Goal: Find specific page/section: Find specific page/section

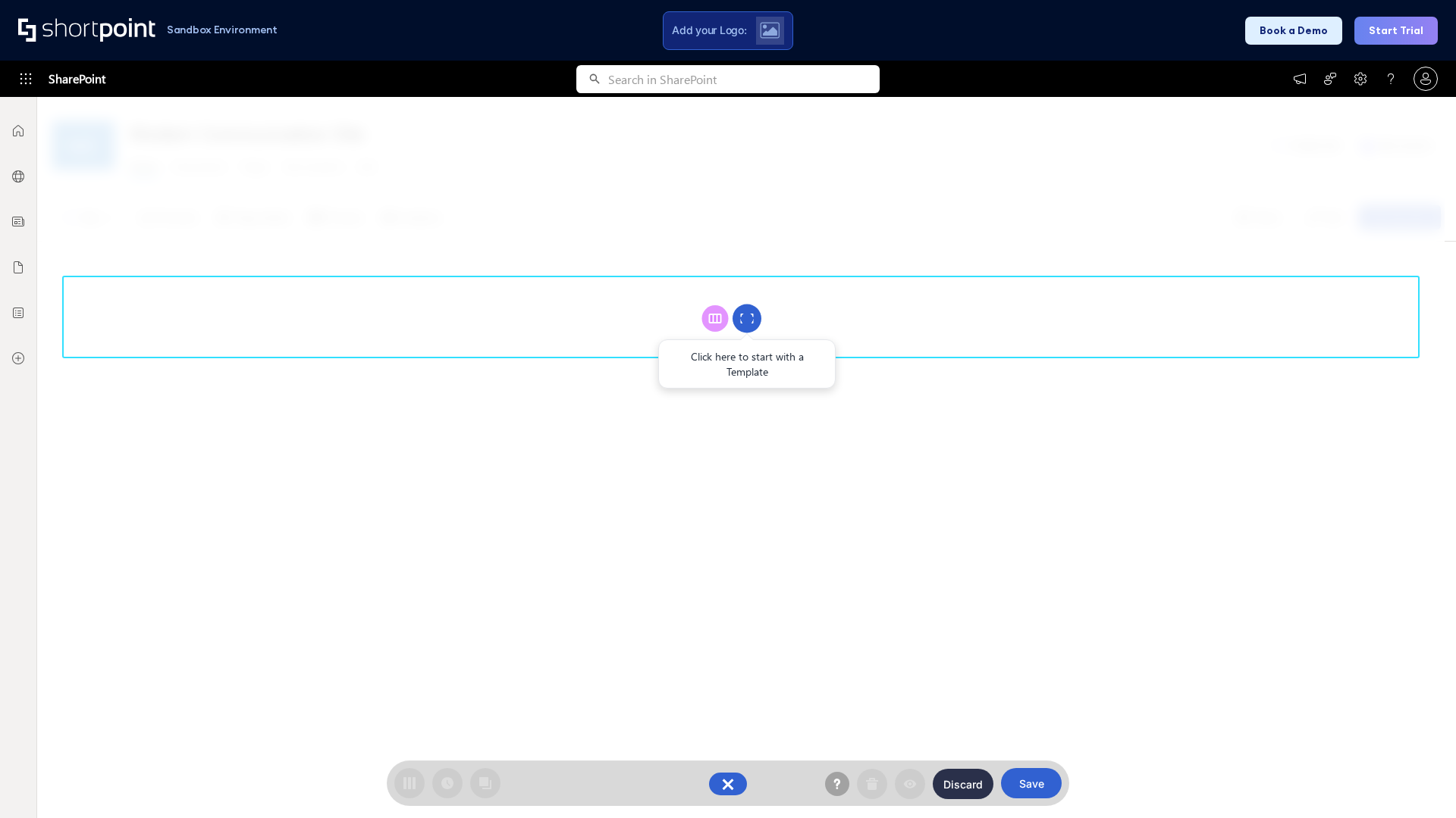
click at [747, 319] on circle at bounding box center [747, 319] width 29 height 29
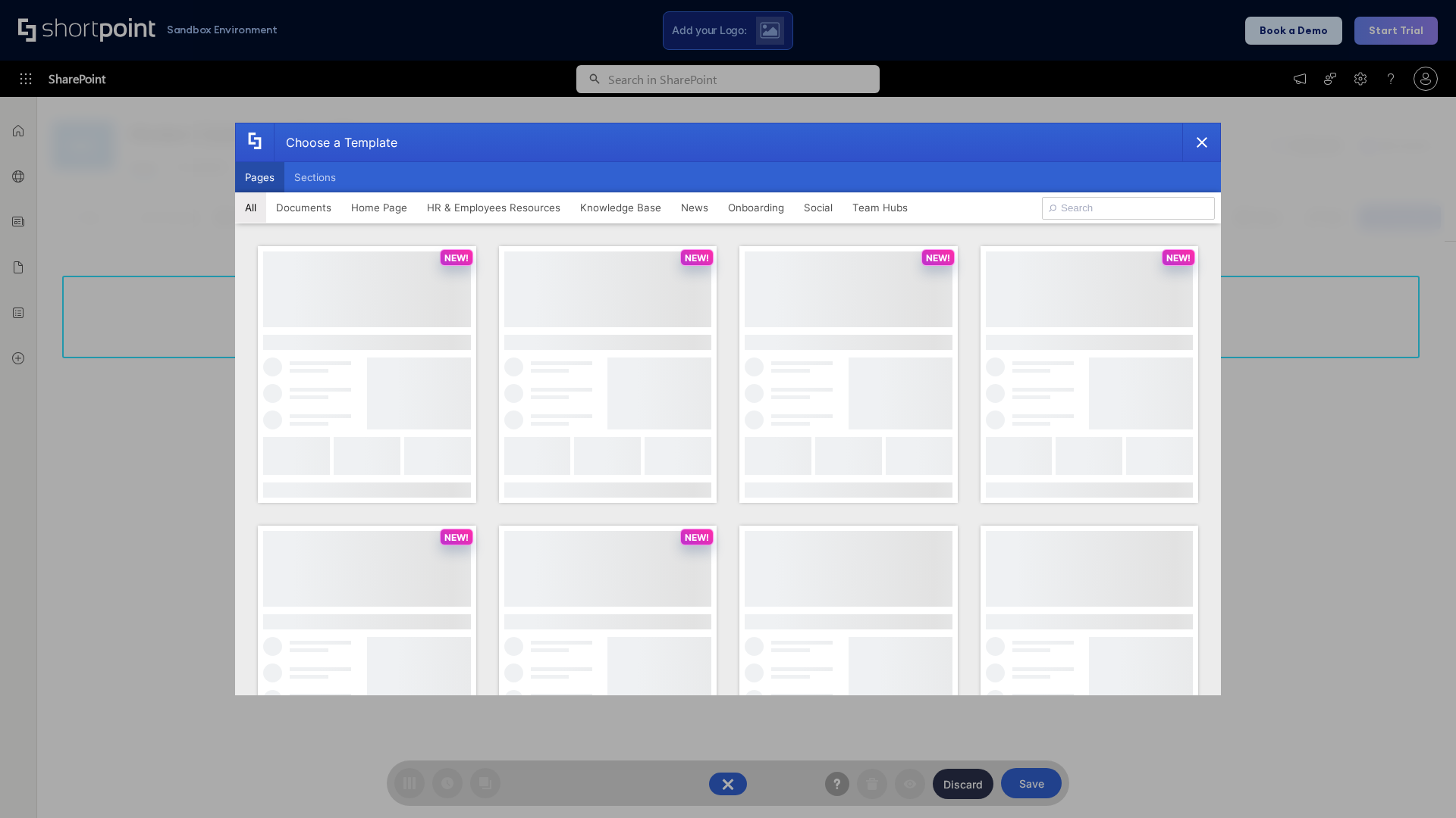
click at [259, 177] on button "Pages" at bounding box center [260, 178] width 49 height 30
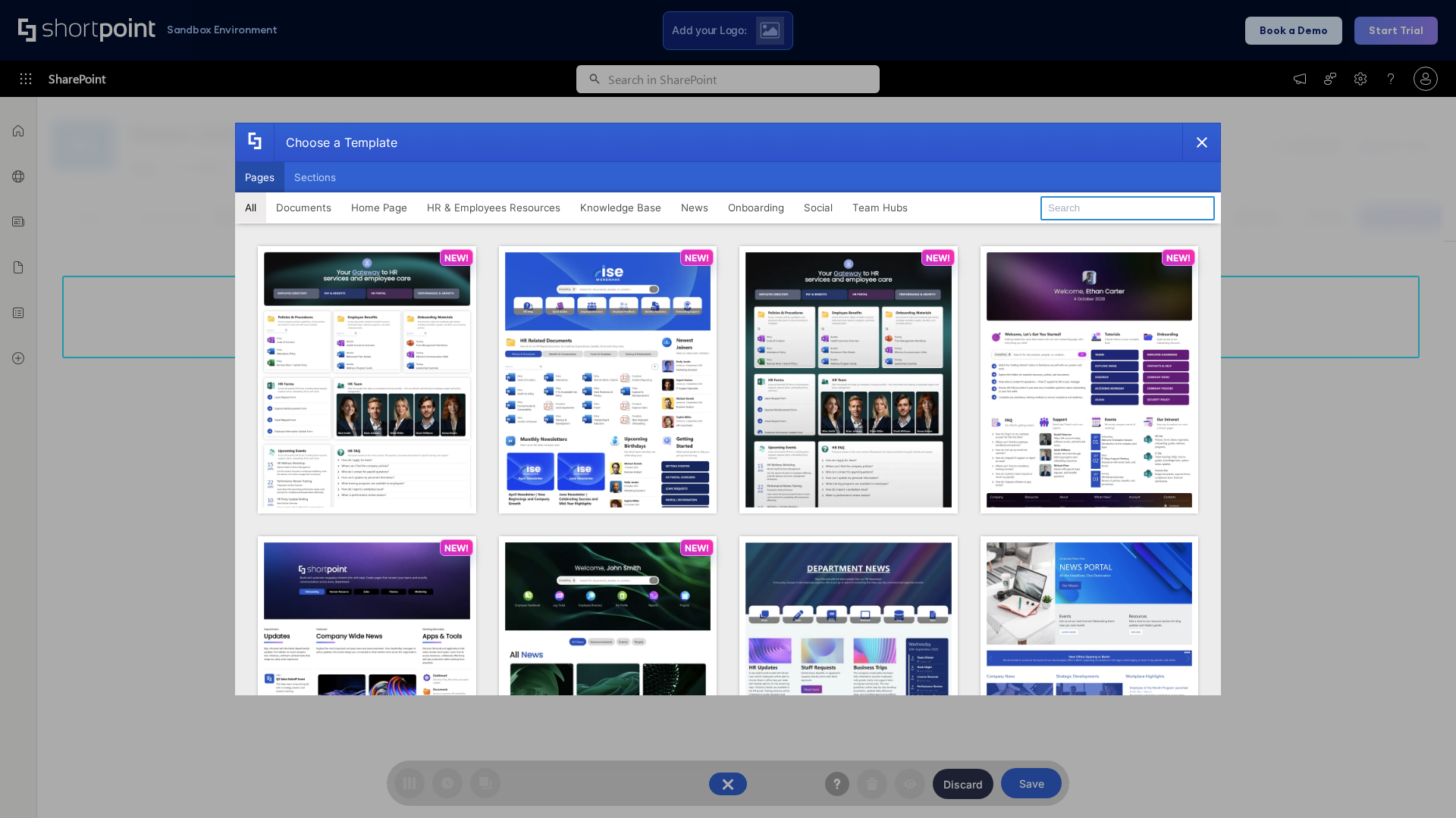
type input "Knowledge Portal 1"
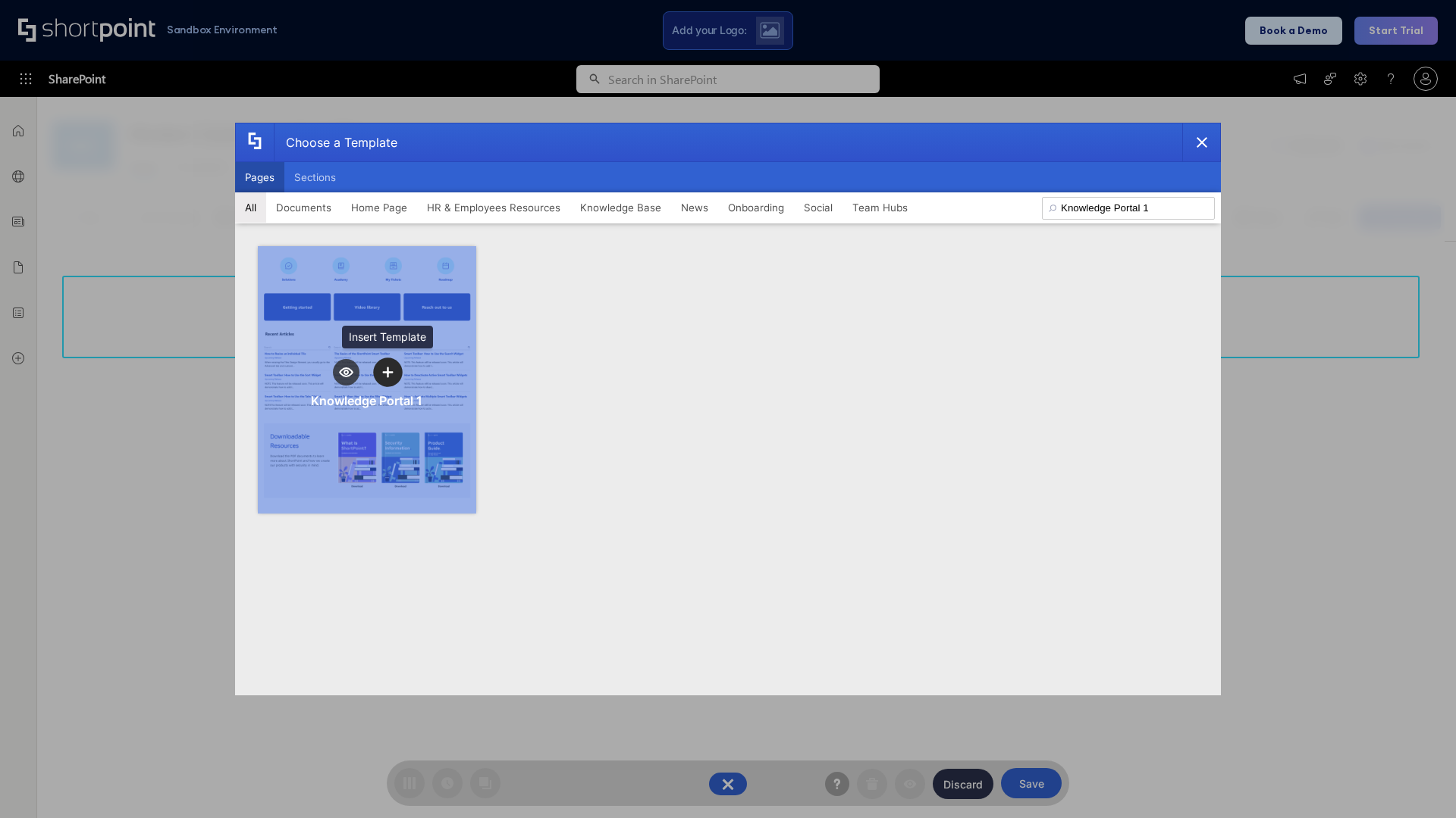
click at [387, 372] on icon "template selector" at bounding box center [387, 372] width 10 height 10
